Goal: Transaction & Acquisition: Purchase product/service

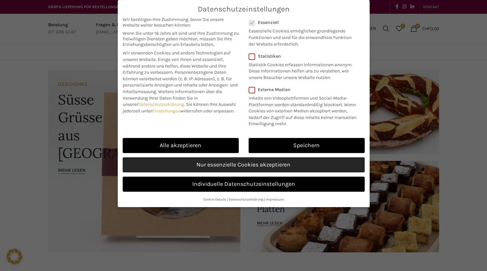
click at [239, 167] on link "Nur essenzielle Cookies akzeptieren" at bounding box center [244, 165] width 242 height 15
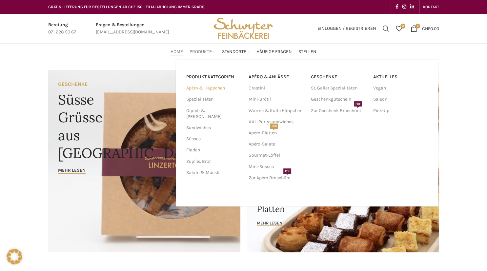
click at [202, 85] on link "Apéro & Häppchen" at bounding box center [213, 88] width 54 height 11
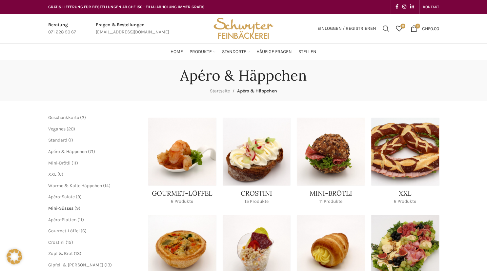
click at [62, 207] on span "Mini-Süsses" at bounding box center [60, 209] width 25 height 6
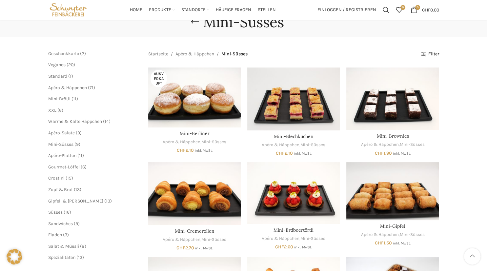
scroll to position [46, 0]
